Goal: Manage account settings

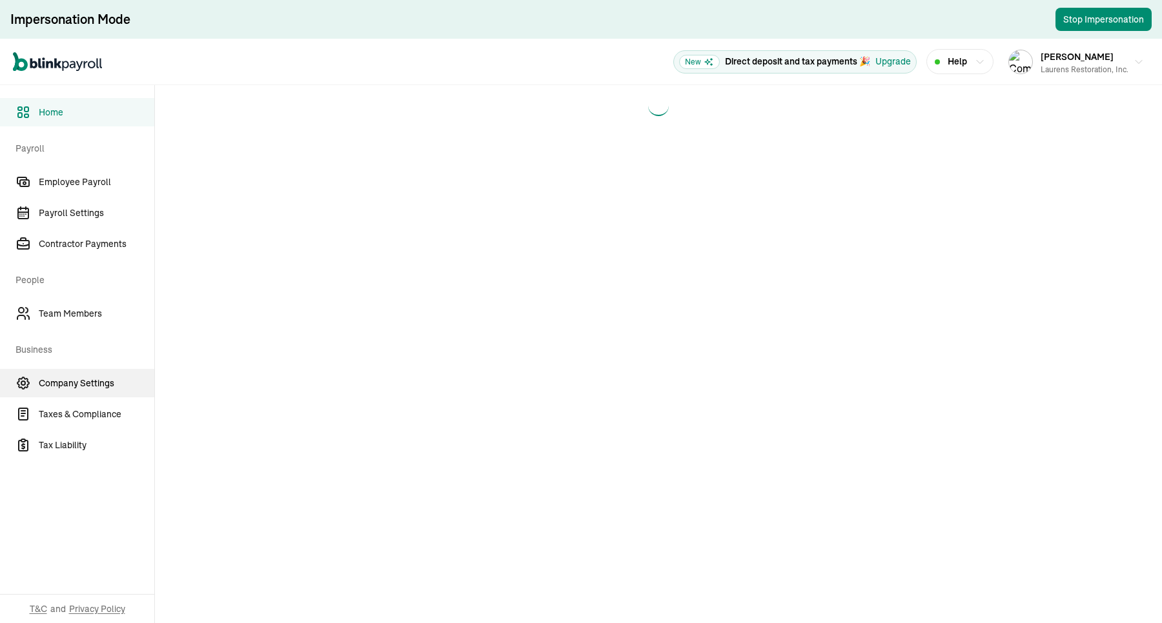
click at [91, 394] on link "Company Settings" at bounding box center [77, 383] width 154 height 28
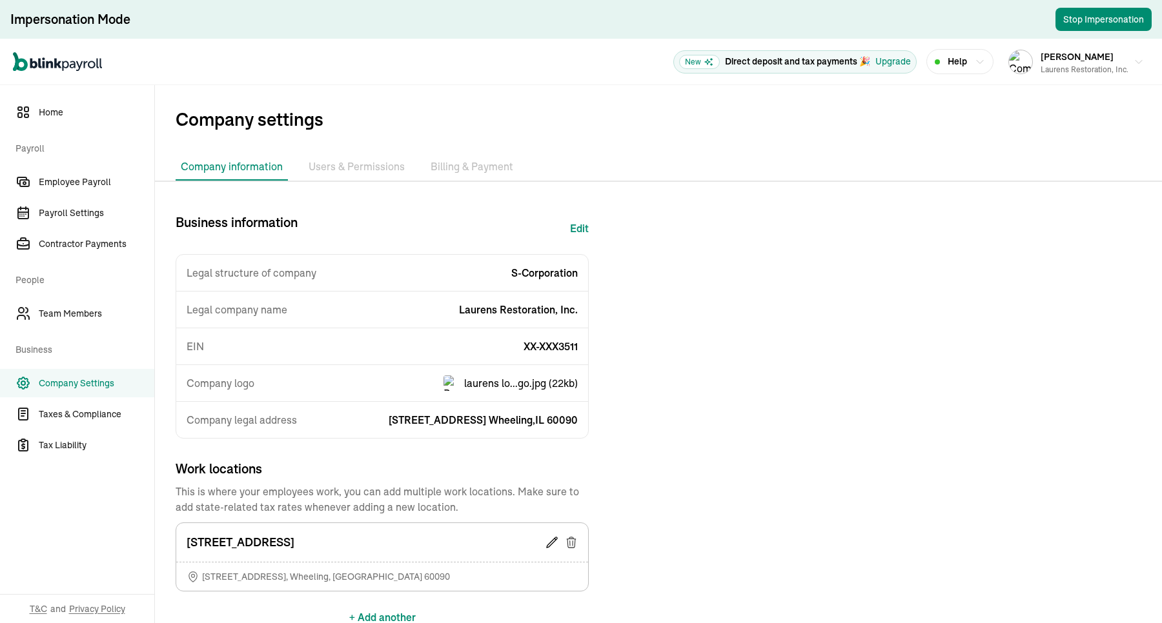
click at [473, 165] on li "Billing & Payment" at bounding box center [471, 167] width 93 height 27
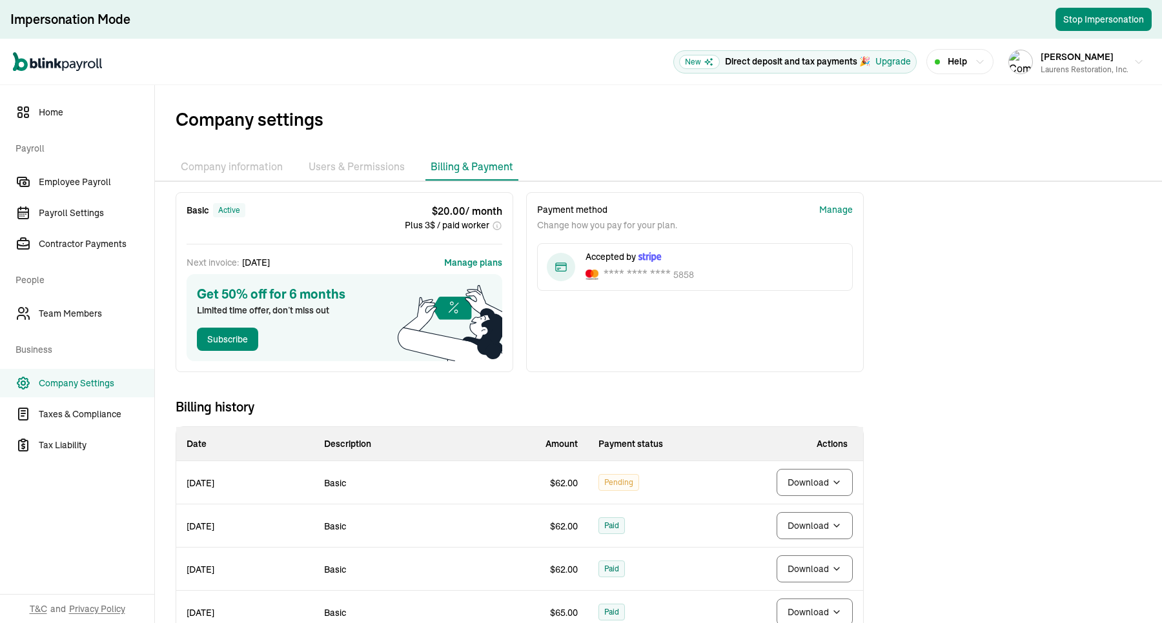
click at [685, 374] on div "Basic active $ 20.00 / month Plus 3$ / paid worker Next invoice: [DATE] Manage …" at bounding box center [519, 596] width 729 height 809
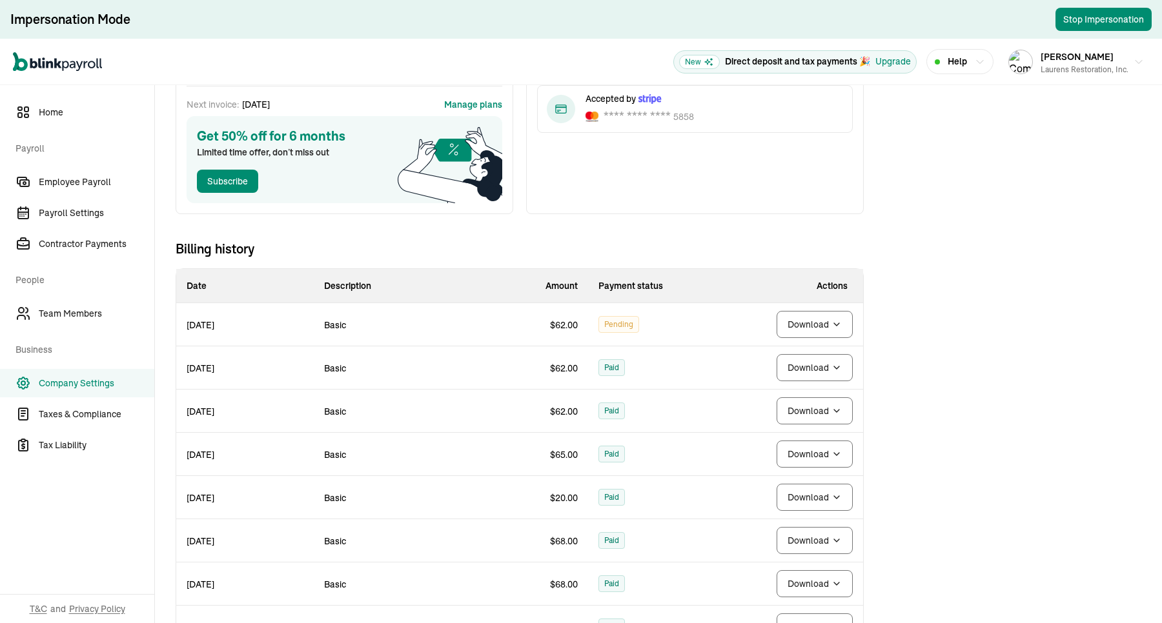
scroll to position [161, 0]
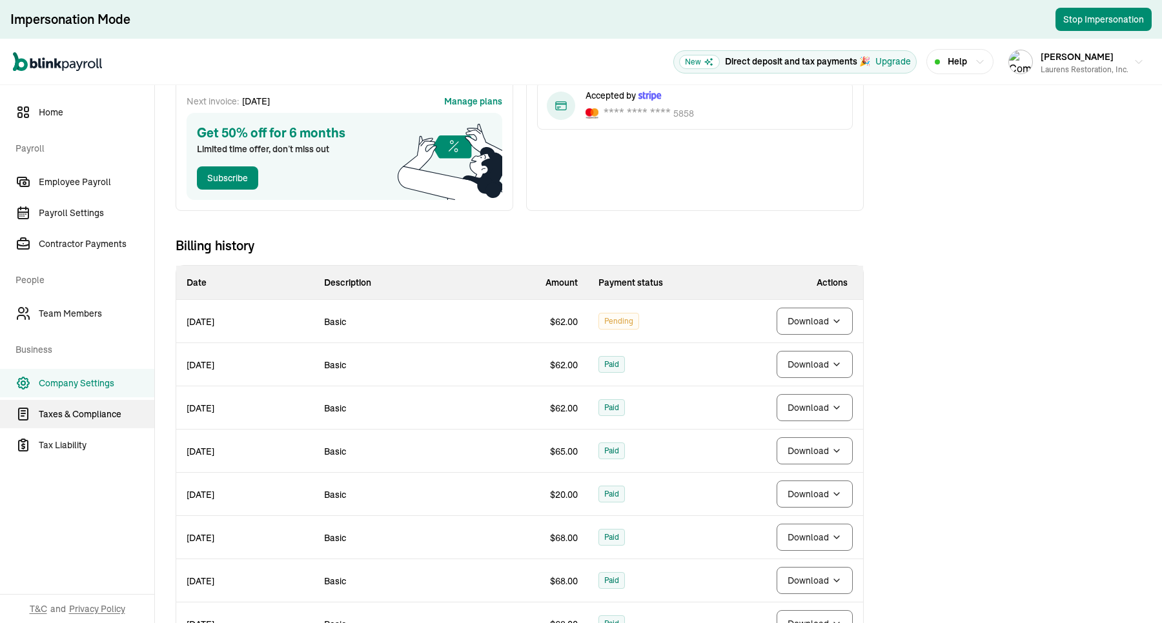
click at [105, 404] on link "Taxes & Compliance" at bounding box center [77, 414] width 154 height 28
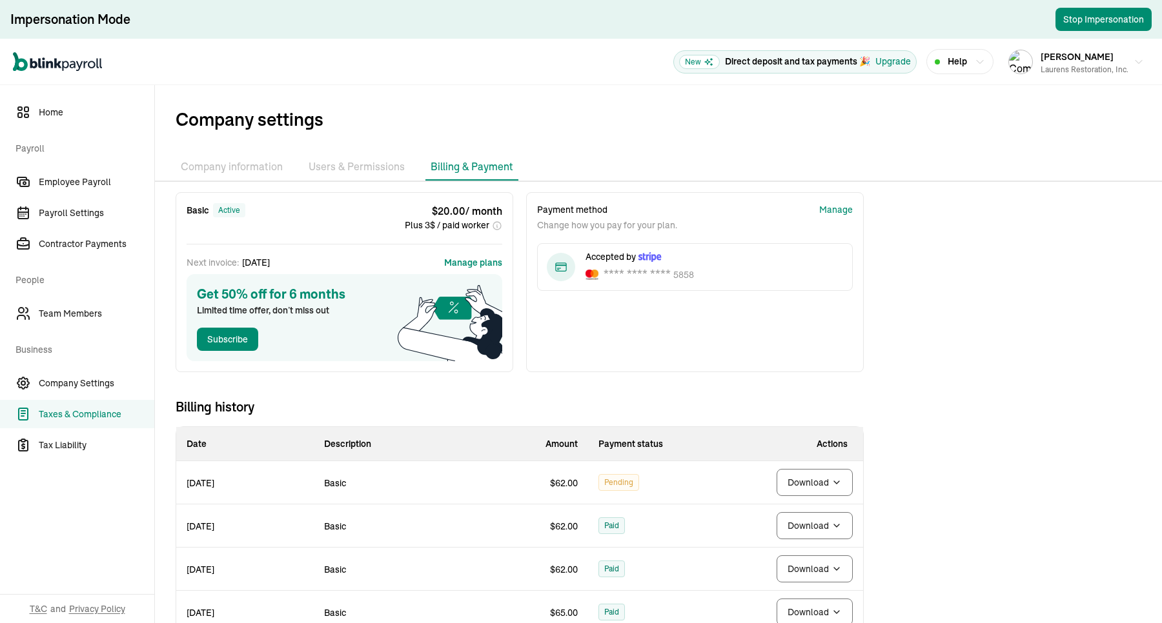
click at [99, 384] on span "Company Settings" at bounding box center [97, 384] width 116 height 14
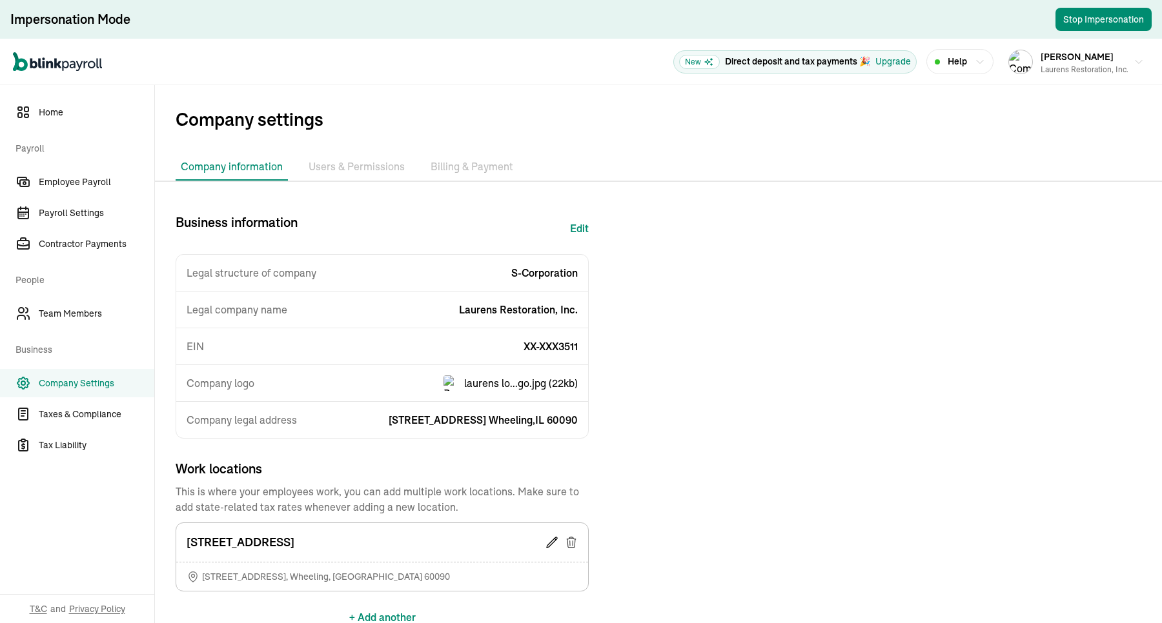
click at [466, 161] on li "Billing & Payment" at bounding box center [471, 167] width 93 height 27
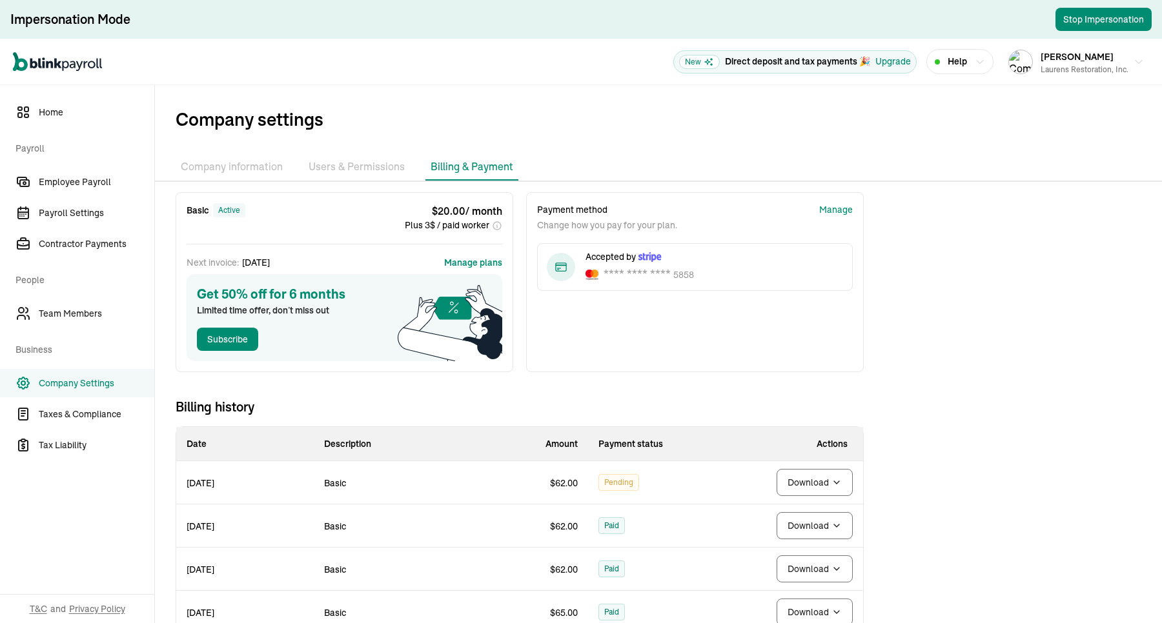
click at [653, 381] on div "Basic active $ 20.00 / month Plus 3$ / paid worker Next invoice: [DATE] Manage …" at bounding box center [519, 596] width 729 height 809
click at [620, 476] on span "Pending" at bounding box center [618, 482] width 29 height 15
click at [620, 479] on span "Pending" at bounding box center [618, 482] width 29 height 15
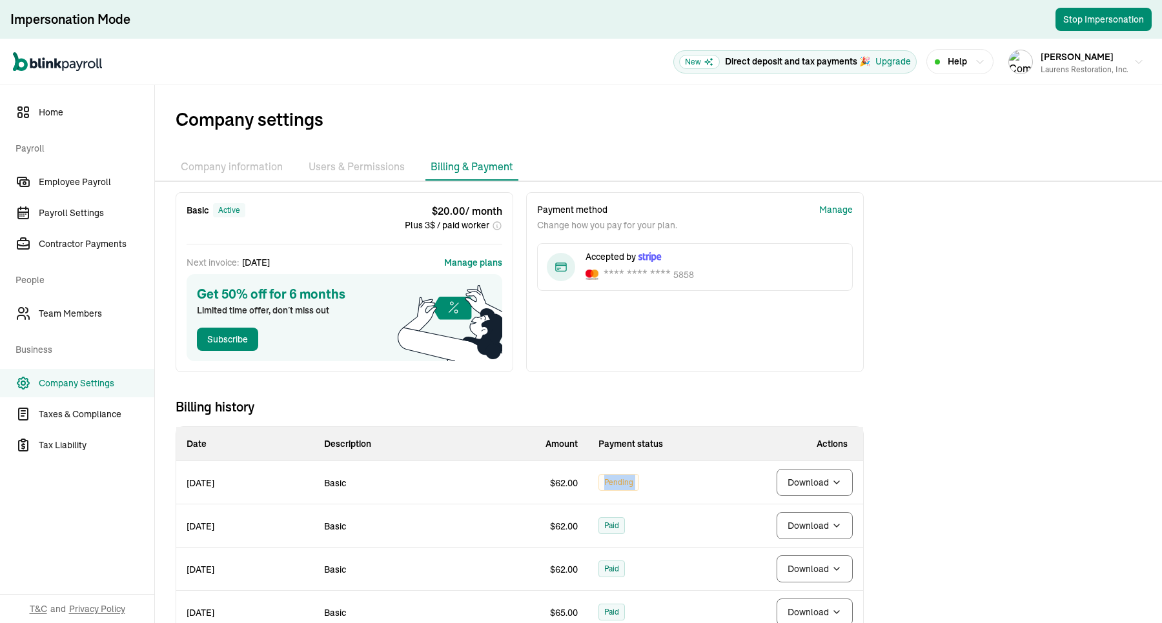
click at [627, 479] on span "Pending" at bounding box center [618, 482] width 29 height 15
click at [625, 481] on span "Pending" at bounding box center [618, 482] width 29 height 15
click at [612, 489] on span "Pending" at bounding box center [618, 482] width 29 height 15
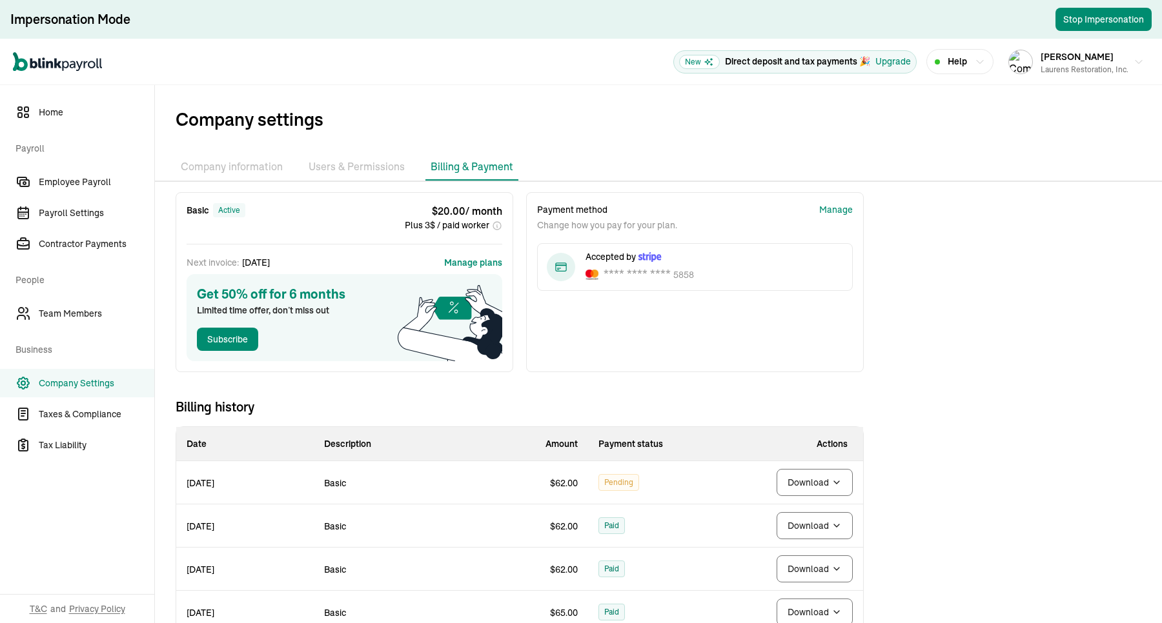
click at [705, 348] on div "Payment method Change how you pay for your plan. Manage Accepted by **** **** *…" at bounding box center [695, 282] width 338 height 180
